Goal: Task Accomplishment & Management: Manage account settings

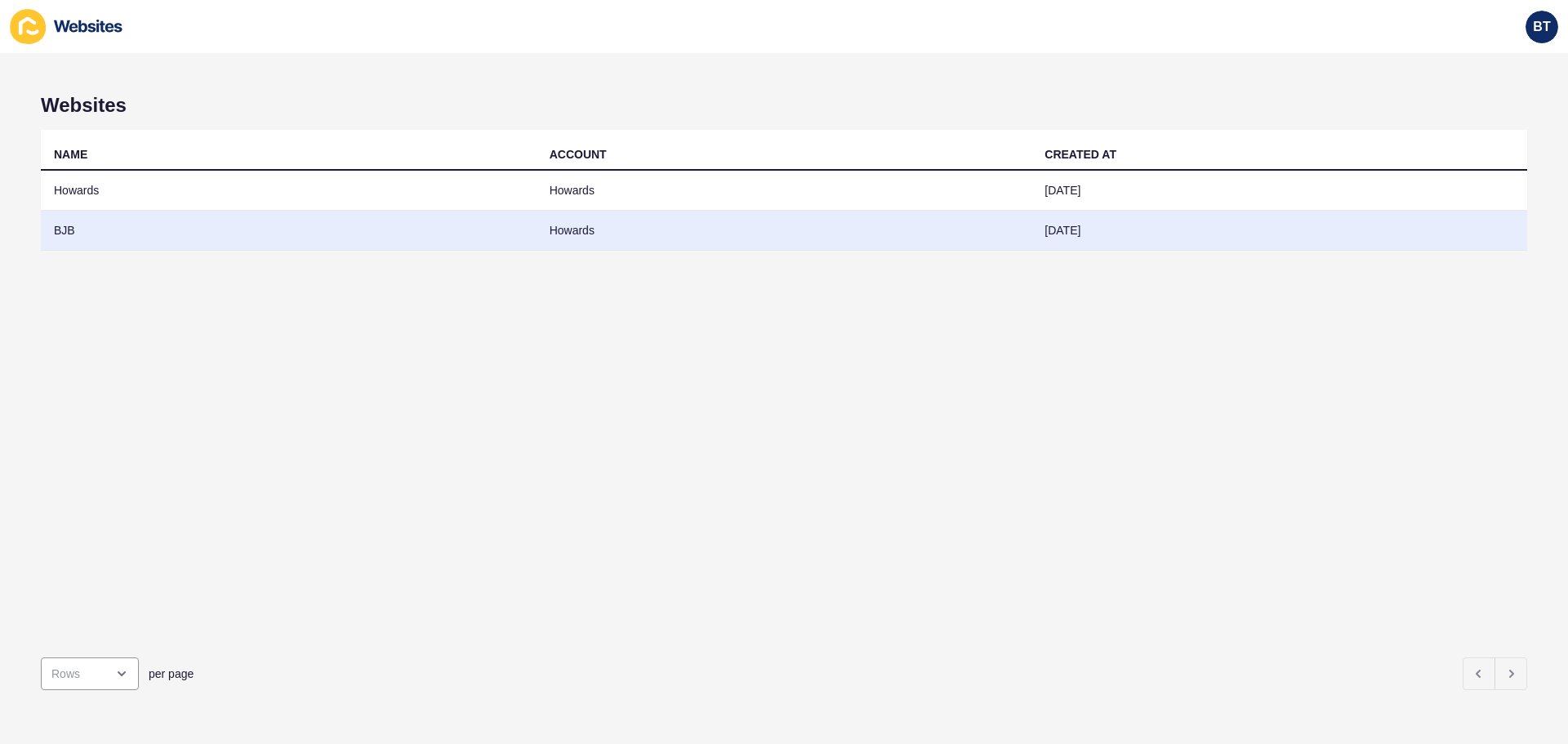
click at [65, 234] on td "BJB" at bounding box center [288, 231] width 495 height 40
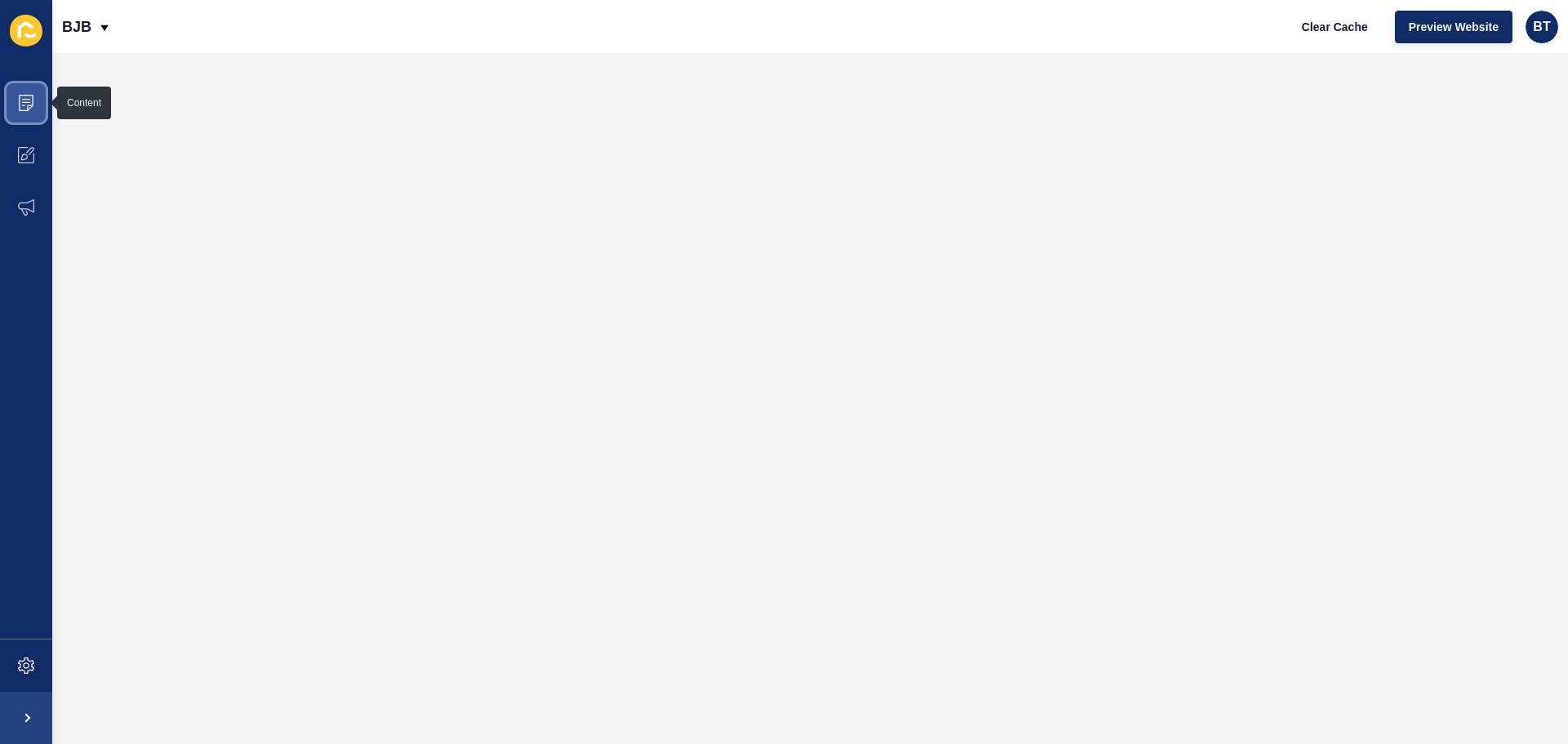
click at [29, 98] on icon at bounding box center [27, 103] width 17 height 17
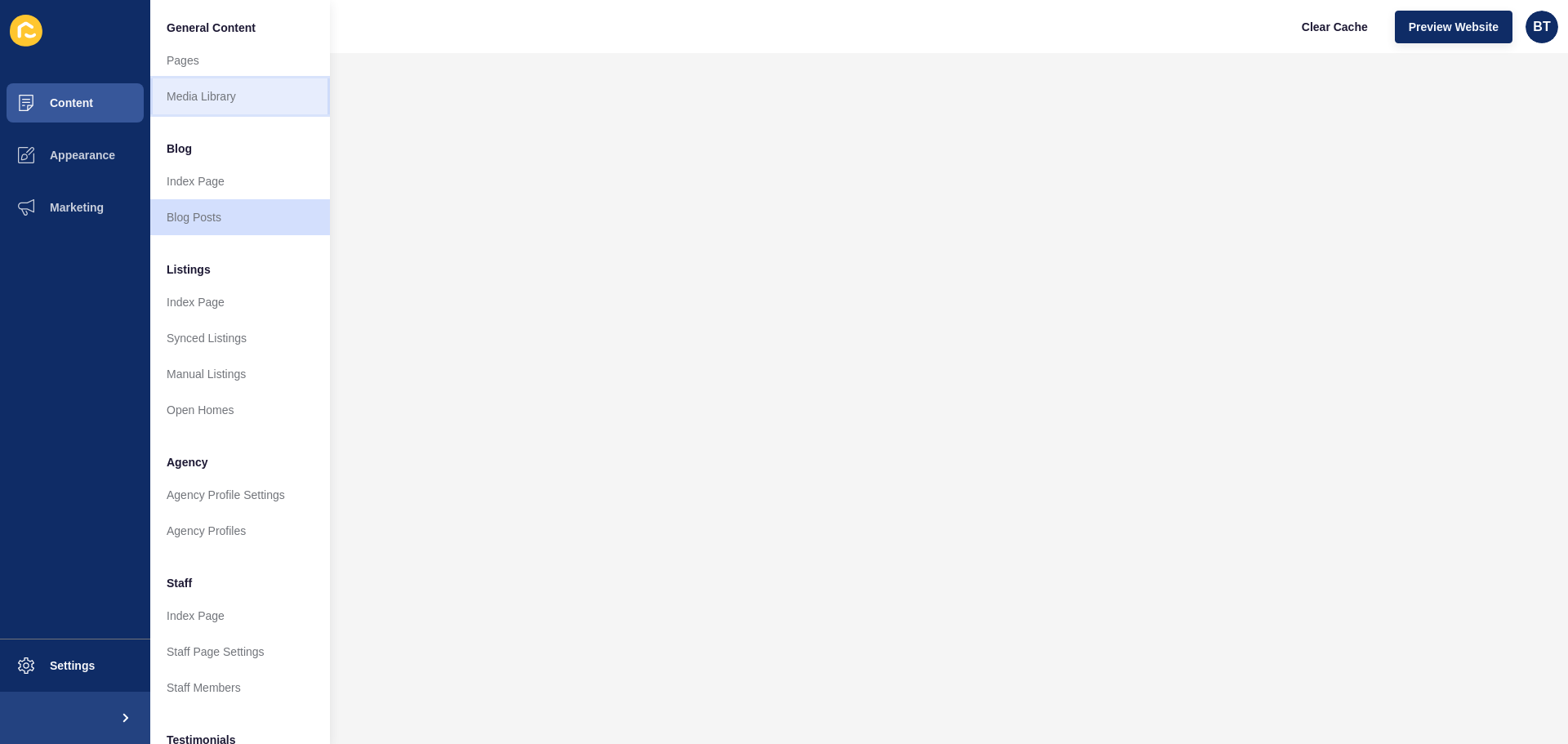
click at [188, 95] on link "Media Library" at bounding box center [240, 96] width 180 height 36
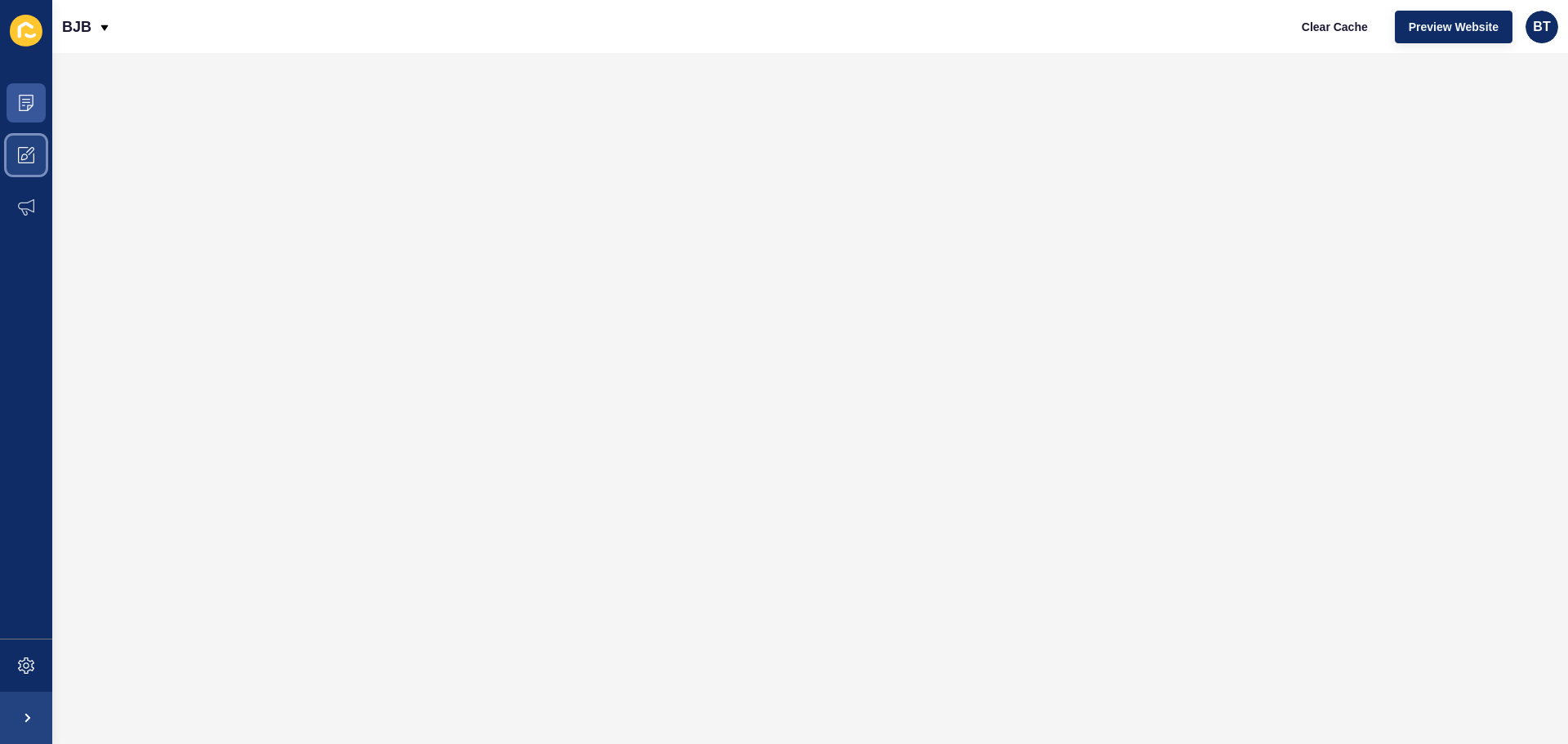
click at [29, 161] on icon at bounding box center [27, 155] width 17 height 17
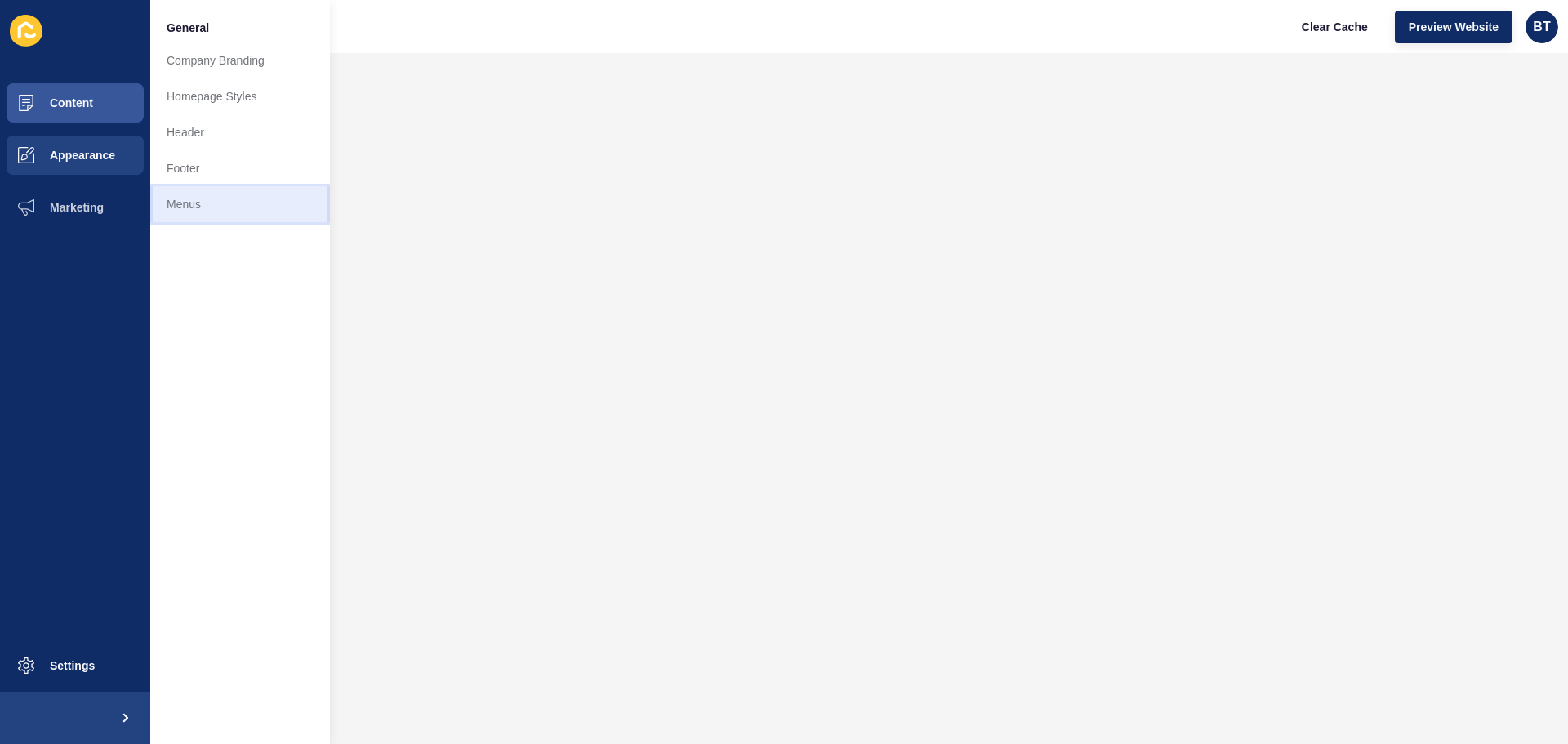
click at [200, 204] on link "Menus" at bounding box center [240, 204] width 180 height 36
